Goal: Task Accomplishment & Management: Use online tool/utility

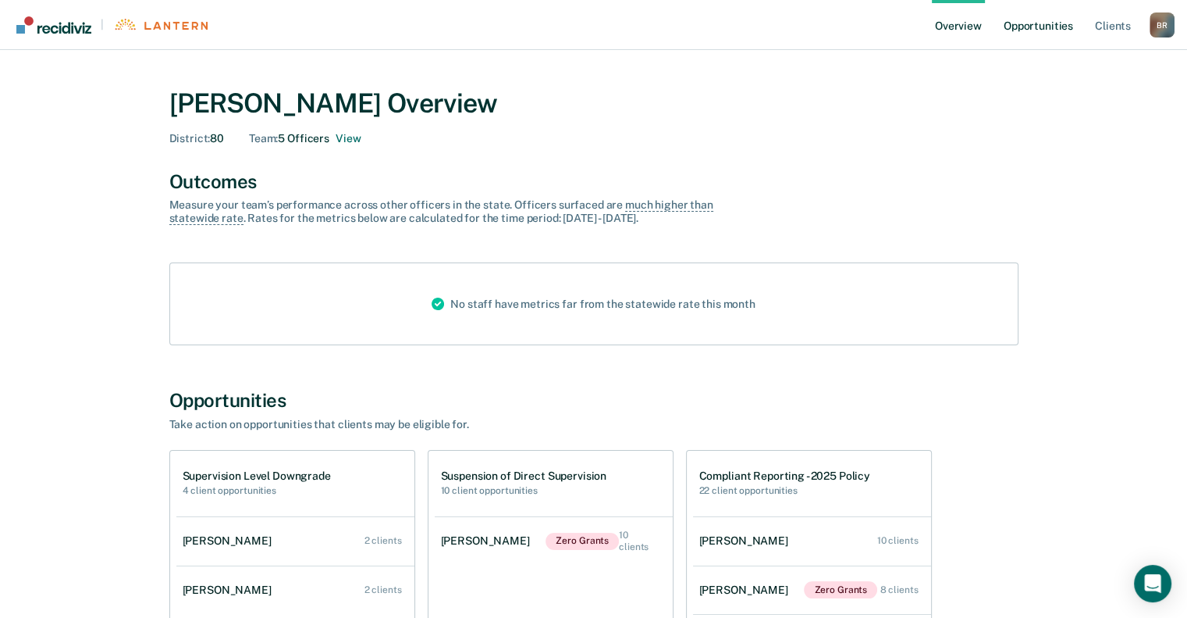
click at [1037, 24] on link "Opportunities" at bounding box center [1039, 25] width 76 height 50
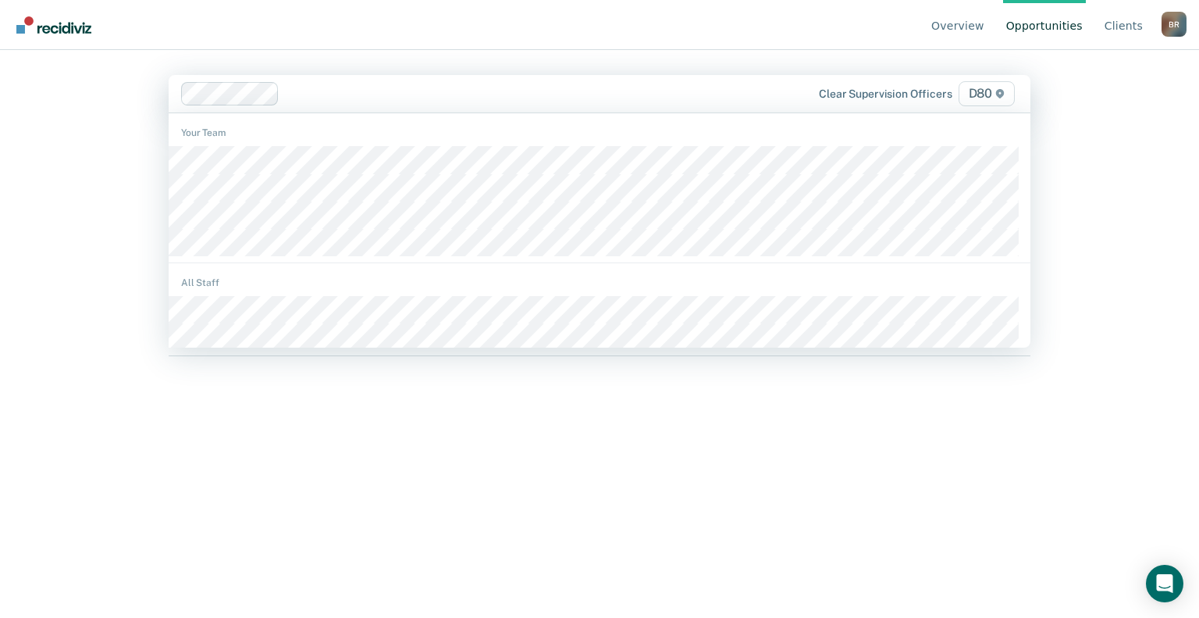
click at [87, 230] on div "Overview Opportunities Client s [PERSON_NAME] B R Profile How it works Log Out …" at bounding box center [599, 309] width 1199 height 618
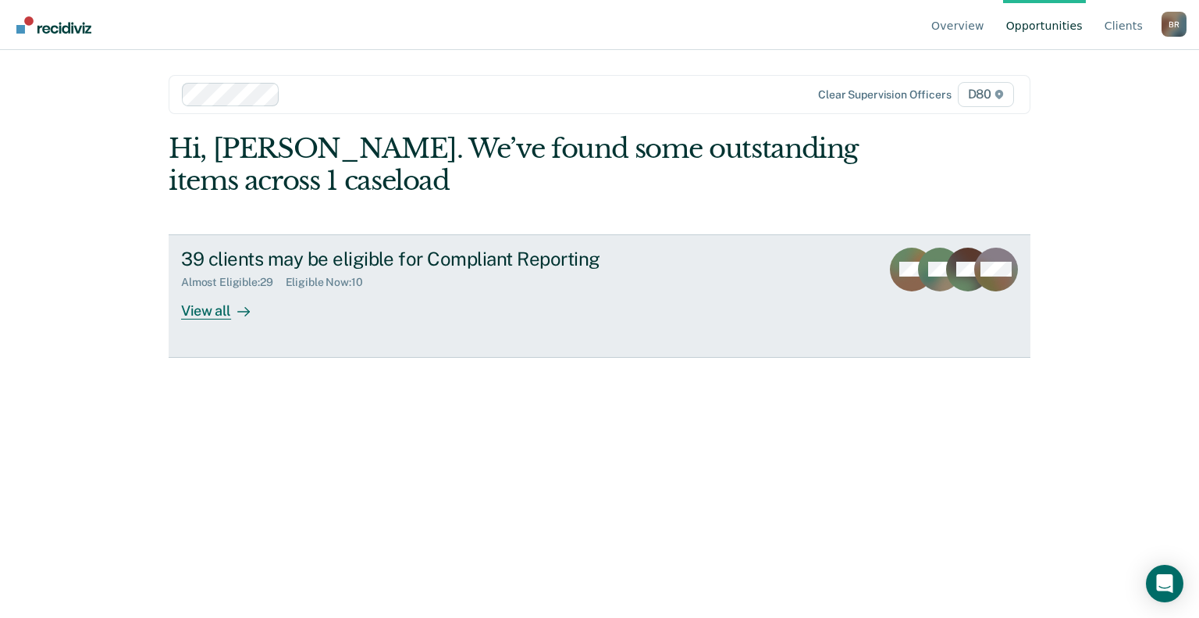
click at [301, 259] on div "39 clients may be eligible for Compliant Reporting" at bounding box center [455, 258] width 548 height 23
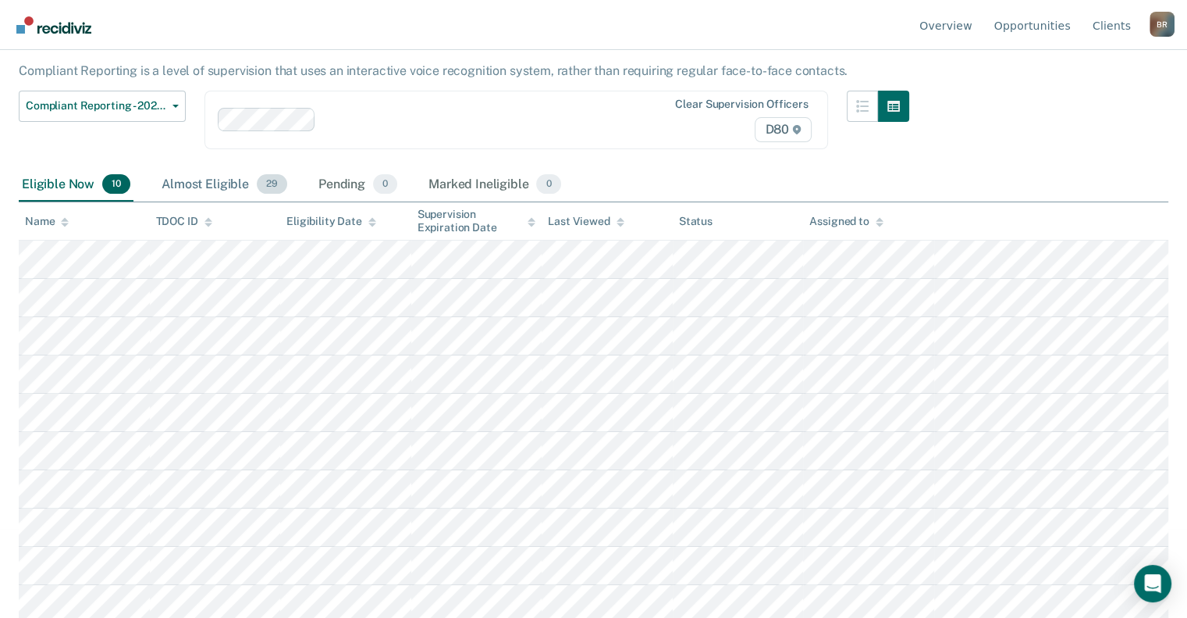
scroll to position [93, 0]
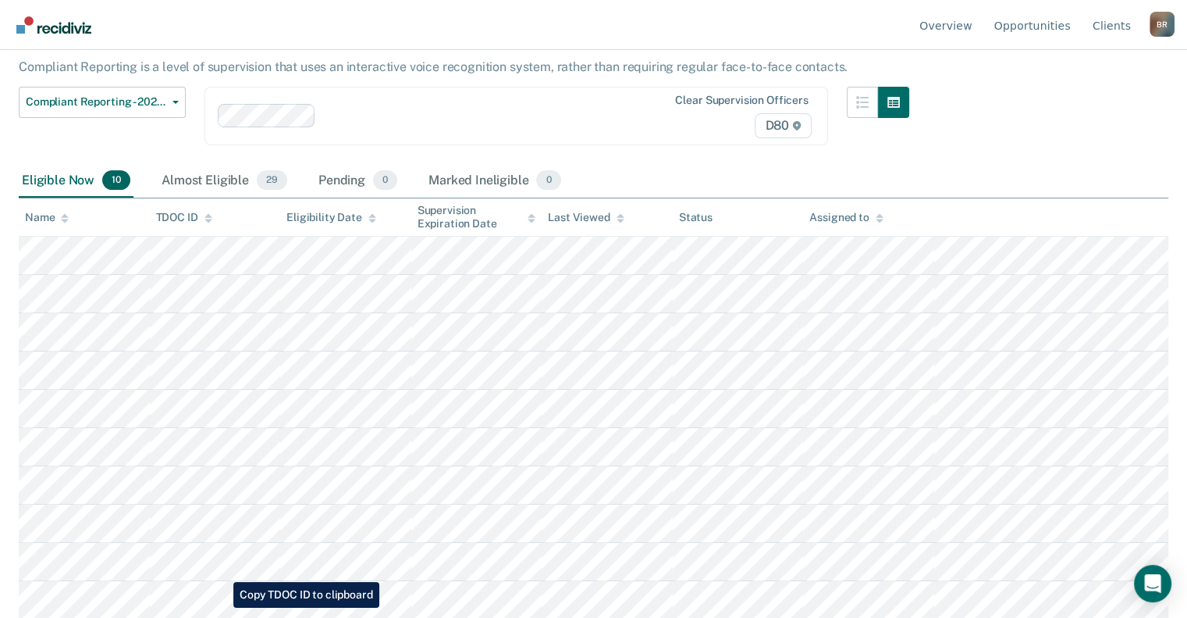
click at [222, 607] on tbody at bounding box center [594, 428] width 1150 height 383
